Goal: Task Accomplishment & Management: Use online tool/utility

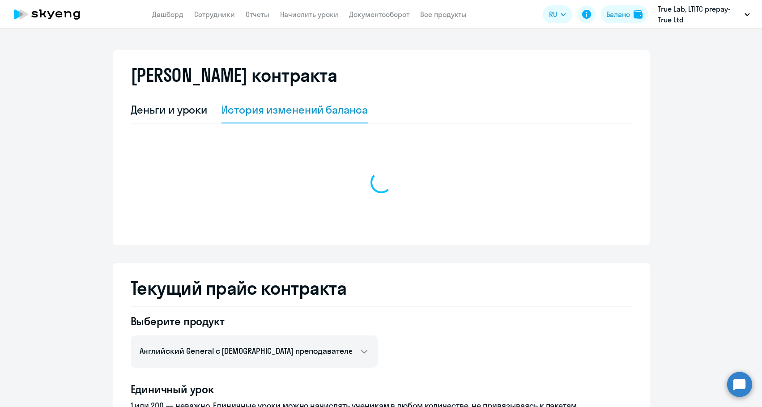
select select "english_adult_not_native_speaker"
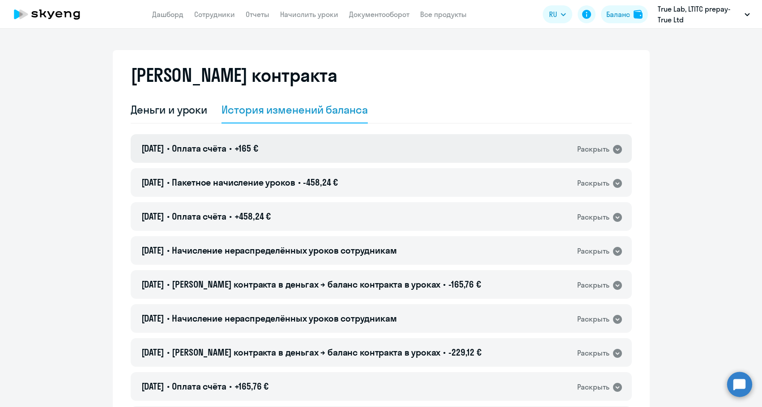
click at [347, 151] on div "[DATE] • Оплата счёта • +165 € Раскрыть" at bounding box center [381, 148] width 501 height 29
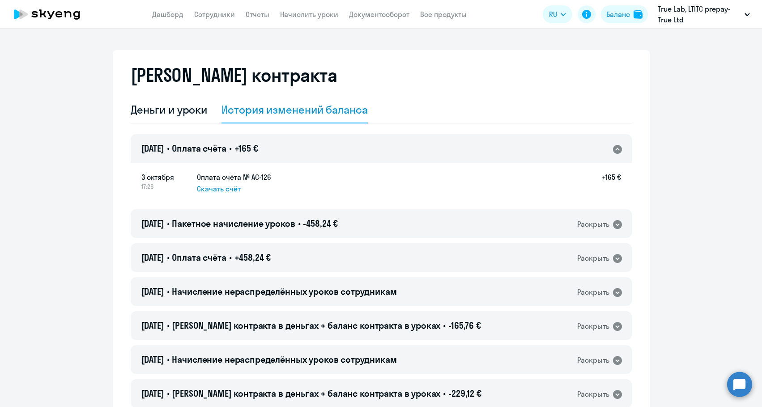
click at [347, 151] on div "[DATE] • Оплата счёта • +165 € Раскрыть" at bounding box center [381, 148] width 501 height 29
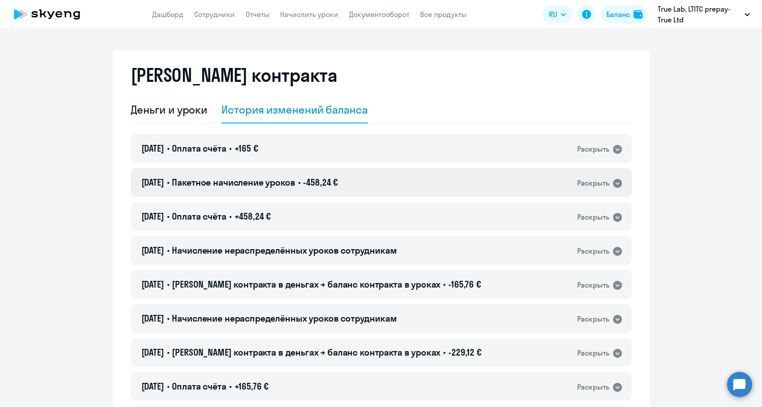
click at [338, 184] on span "-458,24 €" at bounding box center [320, 182] width 35 height 11
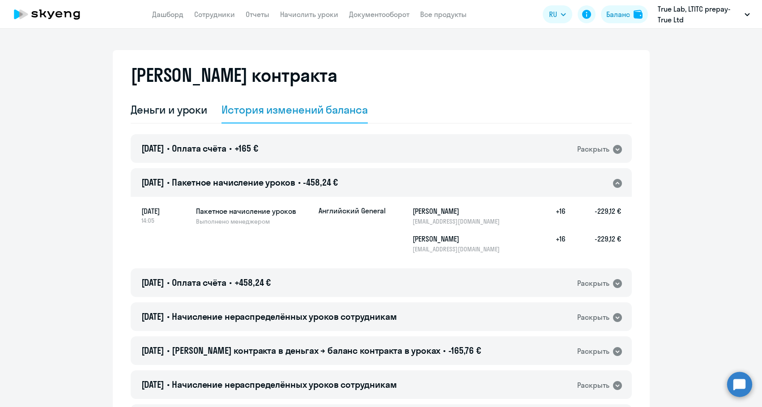
click at [338, 184] on span "-458,24 €" at bounding box center [320, 182] width 35 height 11
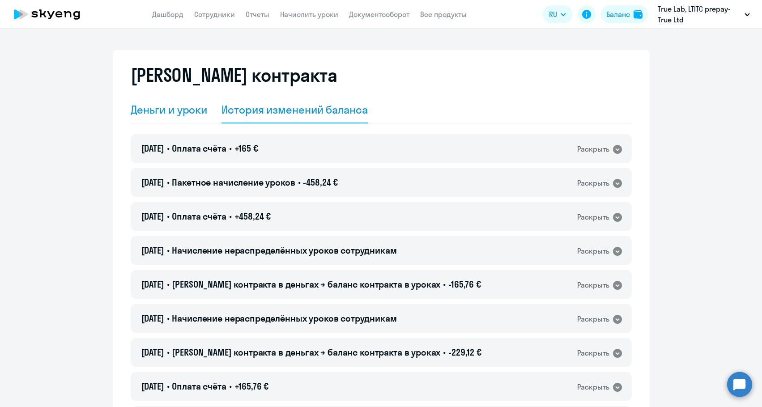
click at [194, 110] on div "Деньги и уроки" at bounding box center [169, 109] width 77 height 14
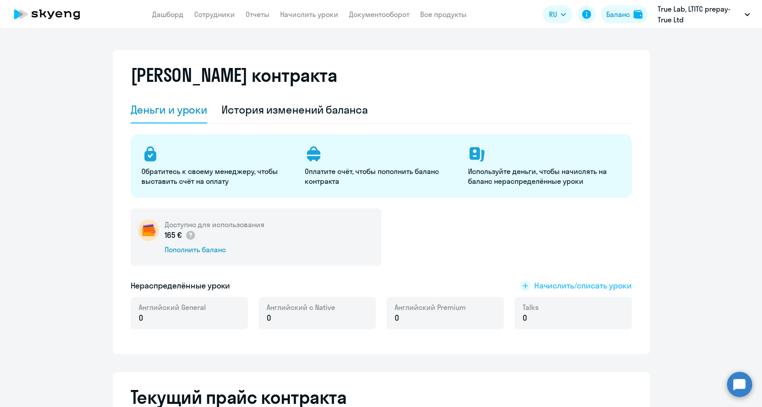
click at [612, 287] on span "Начислить/списать уроки" at bounding box center [582, 286] width 97 height 12
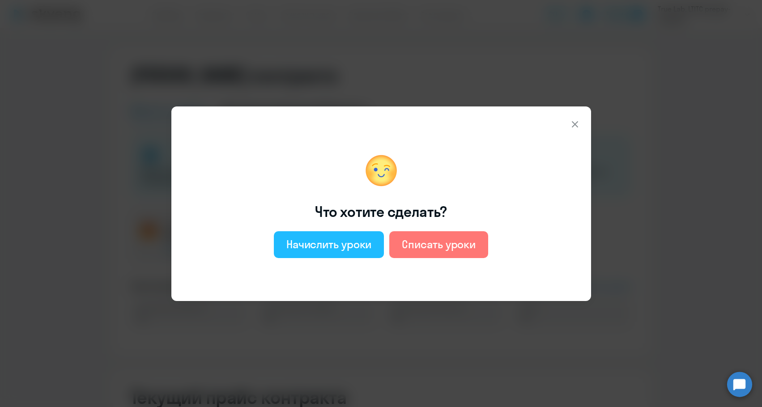
click at [338, 233] on button "Начислить уроки" at bounding box center [329, 244] width 110 height 27
select select "english_adult_not_native_speaker"
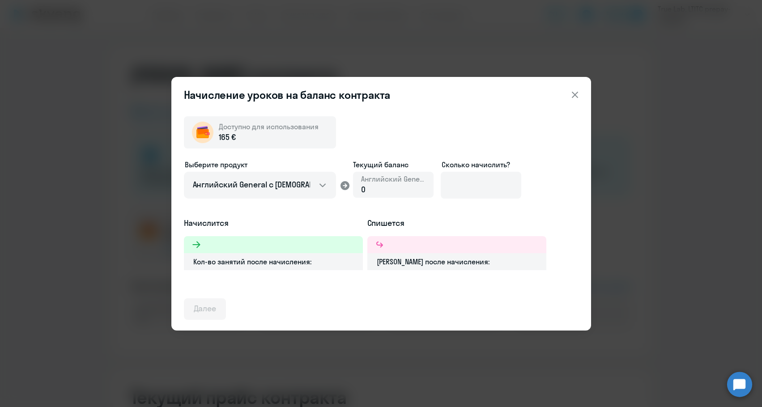
click at [374, 187] on div "0" at bounding box center [393, 190] width 64 height 12
click at [459, 186] on input at bounding box center [481, 185] width 80 height 27
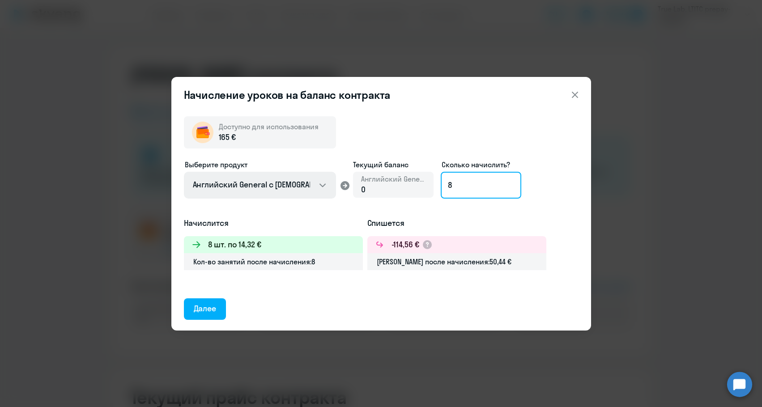
type input "8"
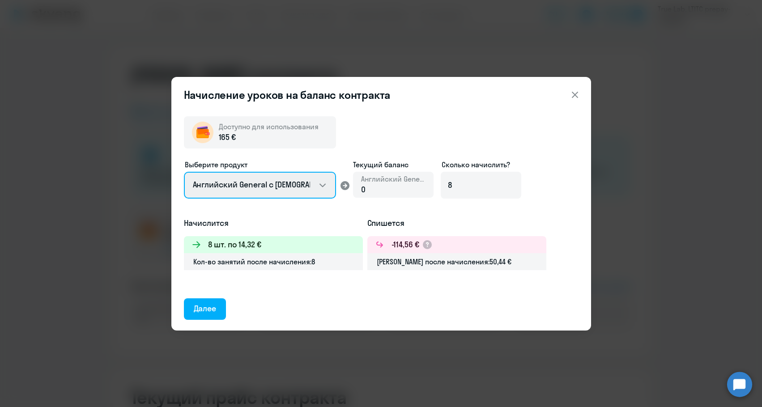
click at [292, 180] on select "Английский General с [DEMOGRAPHIC_DATA] преподавателем Английский General с [DE…" at bounding box center [260, 185] width 152 height 27
click at [184, 172] on select "Английский General с [DEMOGRAPHIC_DATA] преподавателем Английский General с [DE…" at bounding box center [260, 185] width 152 height 27
click at [278, 190] on select "Английский General с [DEMOGRAPHIC_DATA] преподавателем Английский General с [DE…" at bounding box center [260, 185] width 152 height 27
select select "english_adult_not_native_speaker"
click at [184, 172] on select "Английский General с [DEMOGRAPHIC_DATA] преподавателем Английский General с [DE…" at bounding box center [260, 185] width 152 height 27
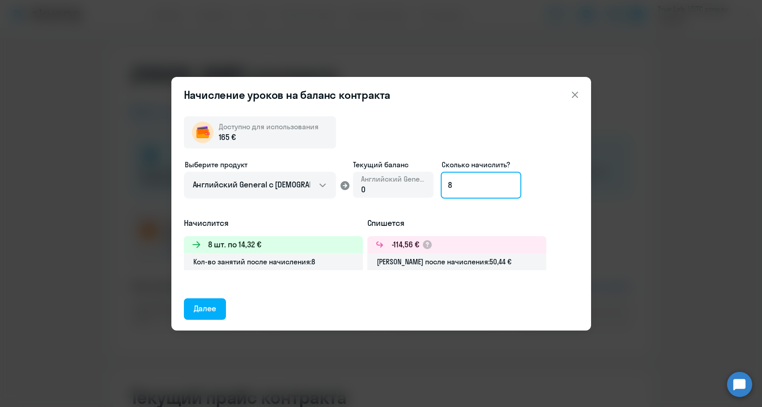
click at [506, 190] on input "8" at bounding box center [481, 185] width 80 height 27
drag, startPoint x: 466, startPoint y: 187, endPoint x: 372, endPoint y: 192, distance: 94.0
click at [372, 192] on div "Выберите продукт Английский General с русскоговорящим преподавателем Английский…" at bounding box center [381, 188] width 394 height 58
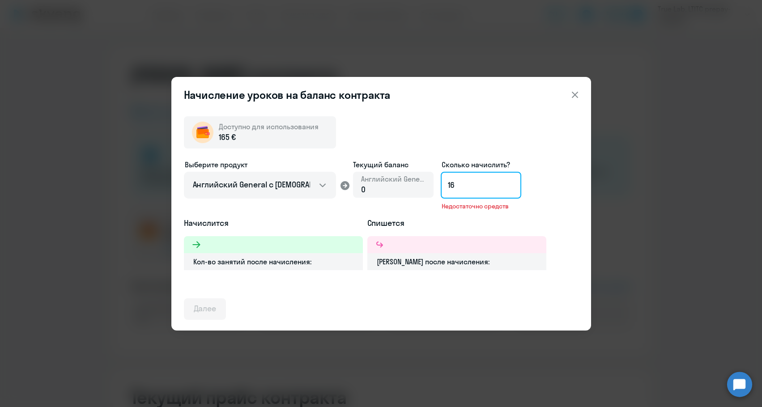
drag, startPoint x: 460, startPoint y: 187, endPoint x: 441, endPoint y: 187, distance: 18.8
click at [441, 187] on input "16" at bounding box center [481, 185] width 80 height 27
drag, startPoint x: 470, startPoint y: 189, endPoint x: 440, endPoint y: 185, distance: 30.3
click at [441, 185] on input "15" at bounding box center [481, 185] width 80 height 27
drag, startPoint x: 465, startPoint y: 192, endPoint x: 418, endPoint y: 191, distance: 47.4
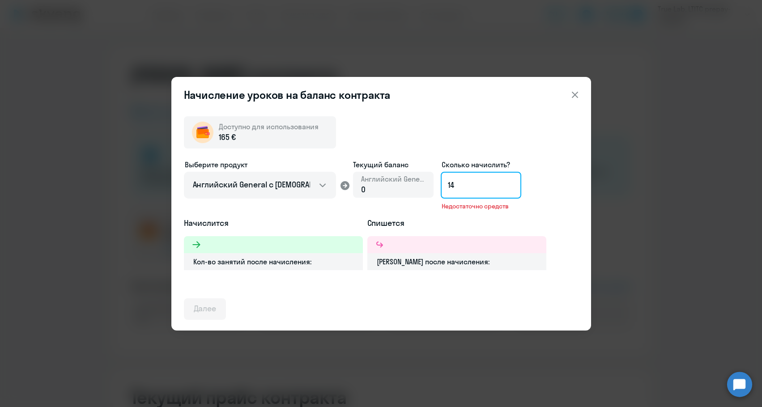
click at [418, 191] on div "Выберите продукт Английский General с русскоговорящим преподавателем Английский…" at bounding box center [381, 188] width 394 height 58
drag, startPoint x: 463, startPoint y: 186, endPoint x: 419, endPoint y: 188, distance: 44.3
click at [419, 188] on div "Выберите продукт Английский General с русскоговорящим преподавателем Английский…" at bounding box center [381, 188] width 394 height 58
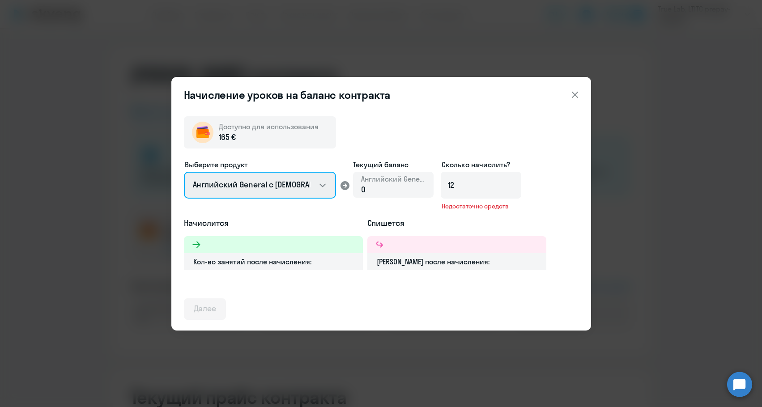
click at [335, 183] on select "Английский General с [DEMOGRAPHIC_DATA] преподавателем Английский General с [DE…" at bounding box center [260, 185] width 152 height 27
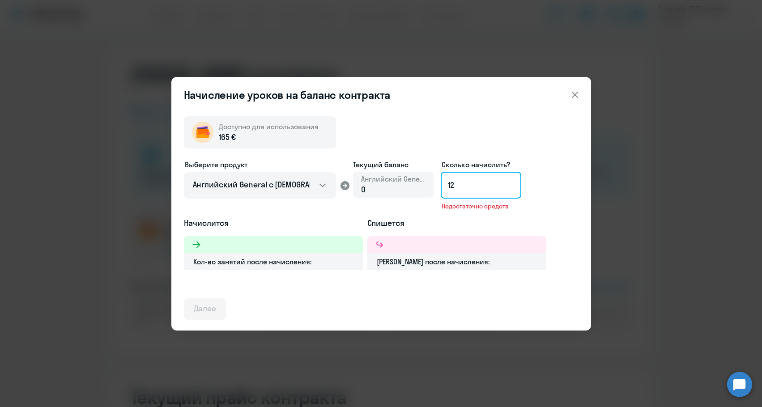
click at [491, 182] on input "12" at bounding box center [481, 185] width 80 height 27
drag, startPoint x: 479, startPoint y: 184, endPoint x: 426, endPoint y: 187, distance: 52.4
click at [426, 187] on div "Выберите продукт Английский General с русскоговорящим преподавателем Английский…" at bounding box center [381, 188] width 394 height 58
type input "11"
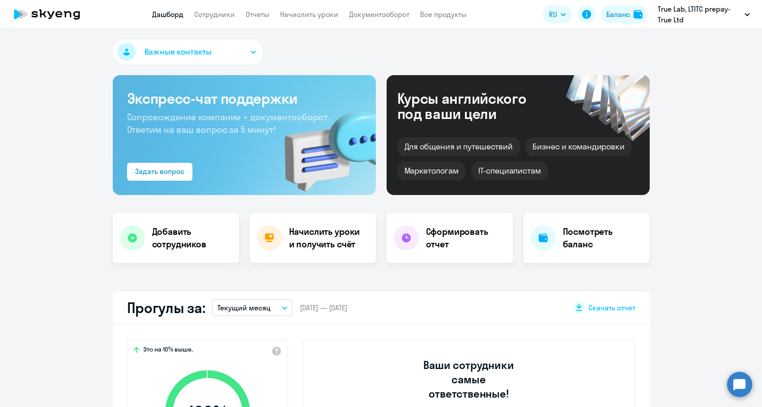
select select "30"
click at [608, 17] on div "Баланс" at bounding box center [618, 14] width 24 height 11
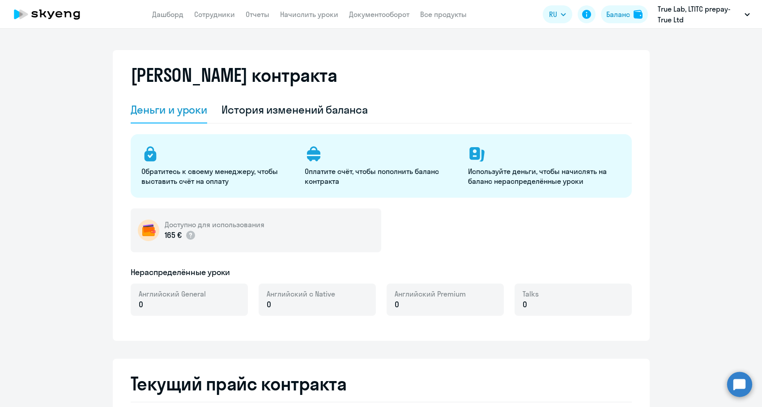
select select "english_adult_not_native_speaker"
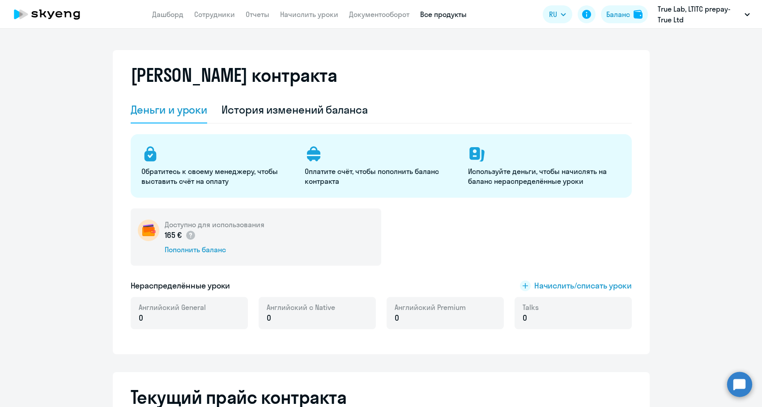
click at [450, 17] on link "Все продукты" at bounding box center [443, 14] width 47 height 9
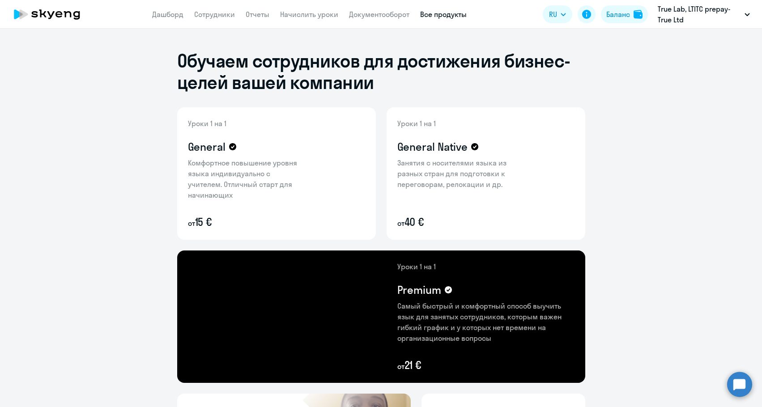
click at [288, 129] on div "Уроки 1 на 1 General Комфортное повышение уровня языка индивидуально с учителем…" at bounding box center [246, 173] width 116 height 111
click at [199, 162] on p "Комфортное повышение уровня языка индивидуально с учителем. Отличный старт для …" at bounding box center [246, 178] width 116 height 43
click at [197, 225] on p "от 15 €" at bounding box center [246, 222] width 116 height 14
click at [361, 222] on div at bounding box center [358, 222] width 14 height 14
click at [361, 222] on div at bounding box center [381, 203] width 762 height 407
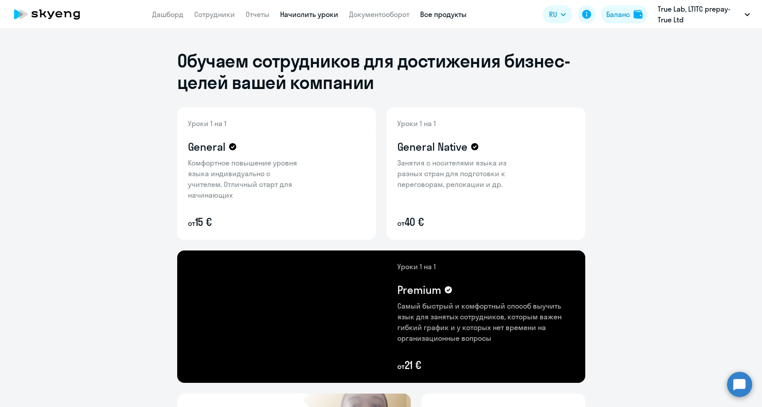
click at [280, 17] on nav "Дашборд Сотрудники Отчеты Начислить уроки Документооборот Все продукты" at bounding box center [309, 14] width 314 height 11
click at [280, 17] on link "Начислить уроки" at bounding box center [309, 14] width 58 height 9
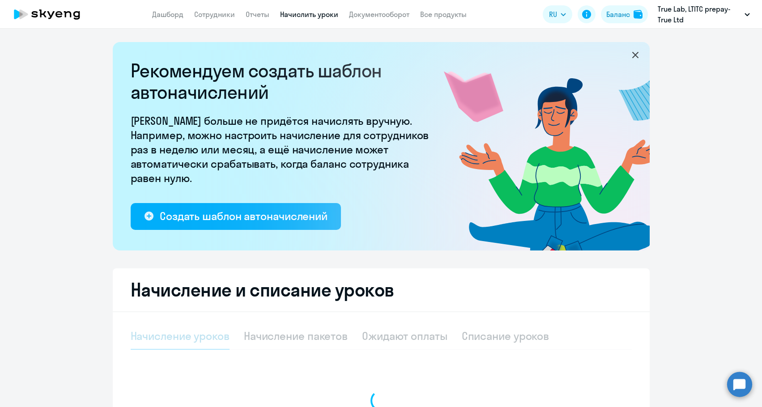
select select "10"
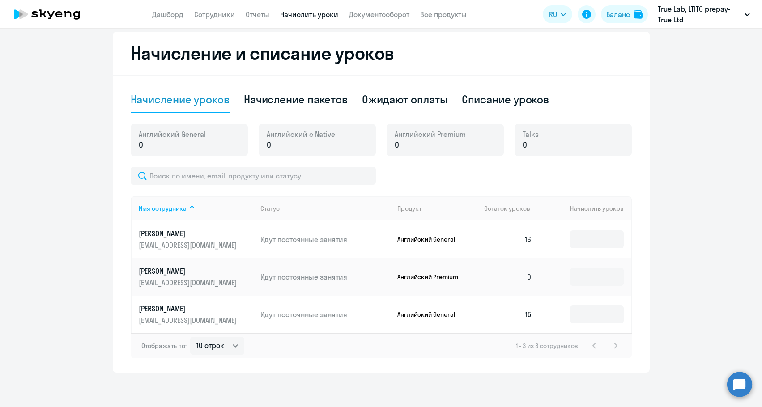
scroll to position [238, 0]
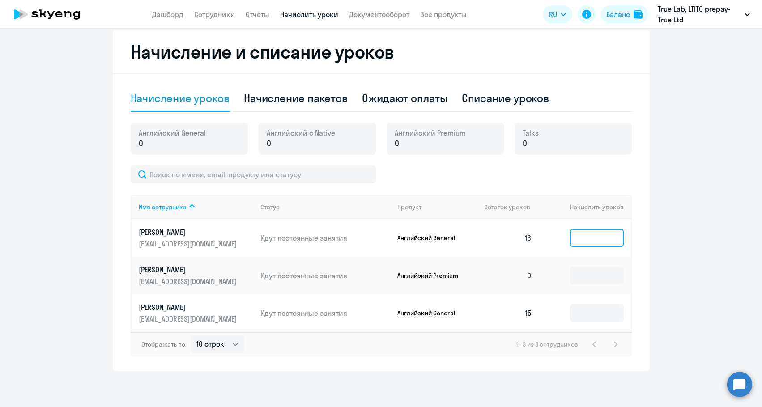
click at [587, 241] on input at bounding box center [597, 238] width 54 height 18
click at [329, 103] on div "Начисление пакетов" at bounding box center [296, 98] width 104 height 14
select select "10"
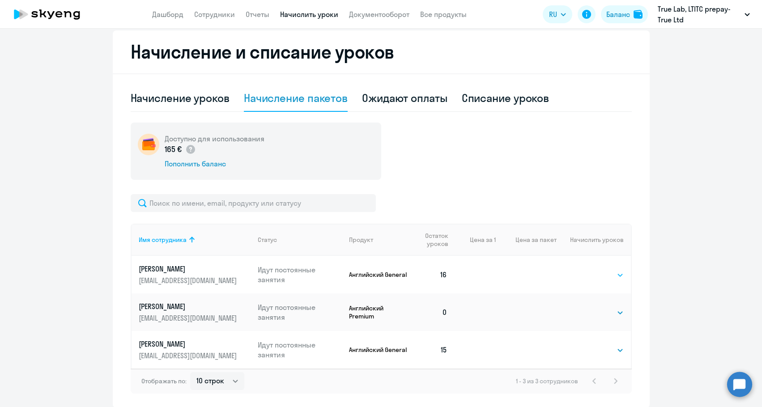
click at [587, 274] on select "Выбрать 4 8 16 32 64 96 128" at bounding box center [605, 275] width 37 height 11
click at [587, 270] on select "Выбрать 4 8 16 32 64 96 128" at bounding box center [605, 275] width 37 height 11
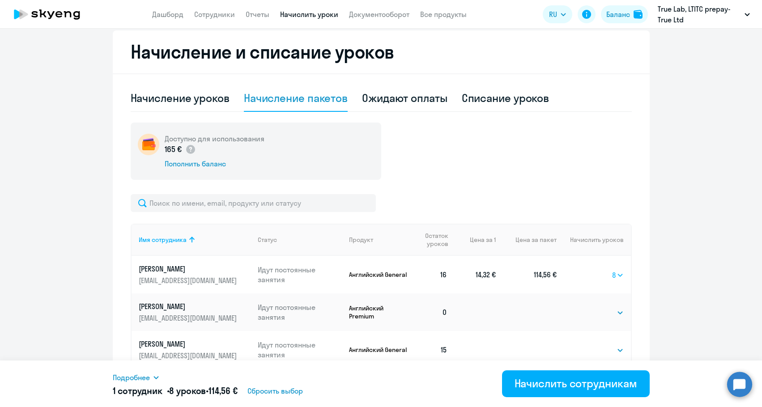
click at [614, 276] on select "Выбрать 4 8 16 32 64 96 128" at bounding box center [618, 275] width 12 height 11
click at [612, 270] on select "Выбрать 4 8 16 32 64 96 128" at bounding box center [618, 275] width 12 height 11
click at [615, 278] on select "Выбрать 4 8 16 32 64 96 128" at bounding box center [616, 275] width 14 height 11
select select "8"
click at [609, 270] on select "Выбрать 4 8 16 32 64 96 128" at bounding box center [616, 275] width 14 height 11
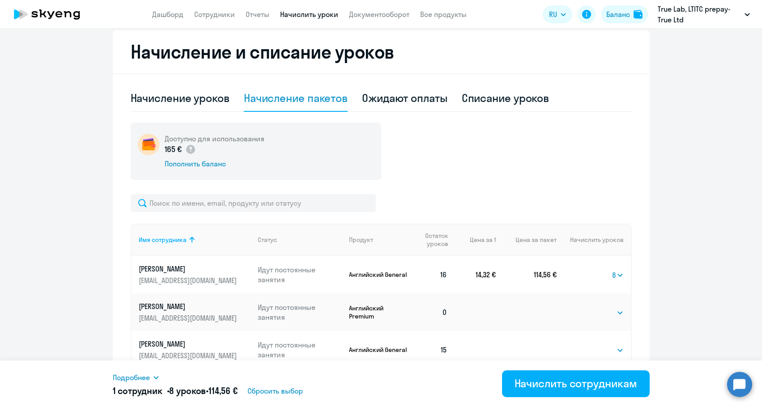
scroll to position [275, 0]
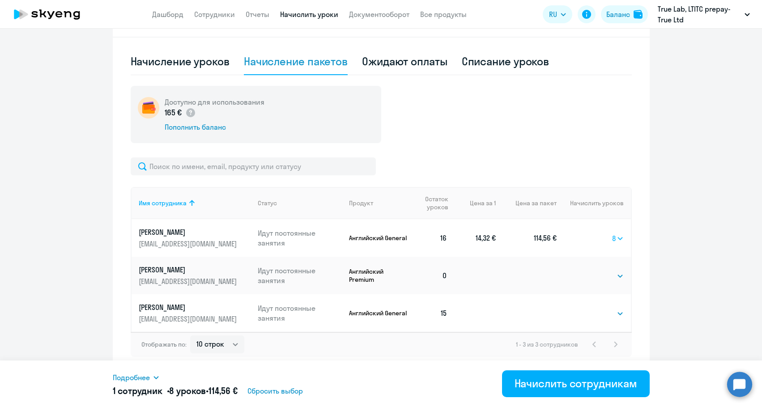
click at [614, 237] on select "Выбрать 4 8 16 32 64 96 128" at bounding box center [618, 238] width 12 height 11
click at [675, 243] on ng-component "Рекомендуем создать шаблон автоначислений Уроки больше не придётся начислять вр…" at bounding box center [381, 69] width 762 height 604
click at [601, 313] on select "Выбрать 4 8 16 32 64 96 128" at bounding box center [605, 313] width 37 height 11
click at [587, 308] on select "Выбрать 4 8 16 32 64 96 128" at bounding box center [605, 313] width 37 height 11
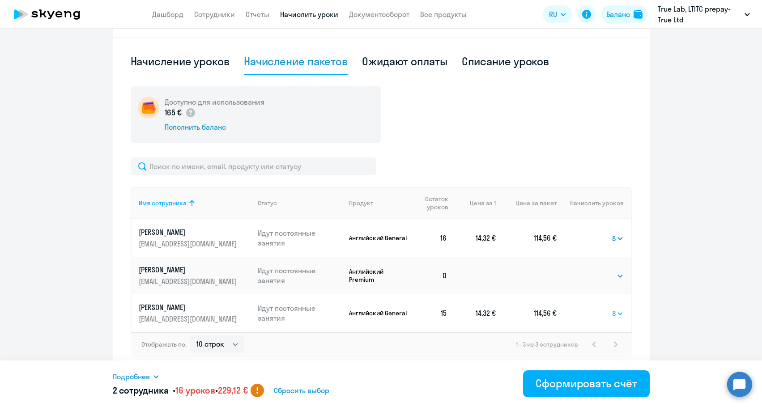
click at [612, 312] on select "Выбрать 4 8 16 32 64 96 128" at bounding box center [618, 313] width 12 height 11
select select "16"
click at [612, 308] on select "Выбрать 4 8 16 32 64 96 128" at bounding box center [618, 313] width 12 height 11
click at [612, 276] on select "Выбрать 4 8 16 32 64 96 128" at bounding box center [605, 276] width 37 height 11
select select "8"
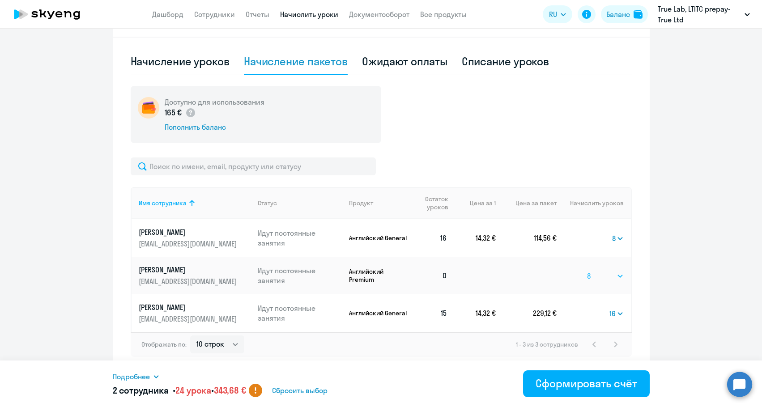
click at [587, 271] on select "Выбрать 4 8 16 32 64 96 128" at bounding box center [605, 276] width 37 height 11
